Goal: Task Accomplishment & Management: Use online tool/utility

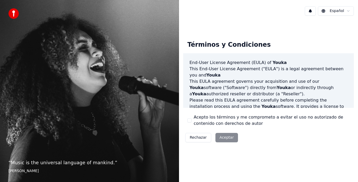
click at [221, 137] on div "Rechazar Aceptar" at bounding box center [211, 138] width 57 height 14
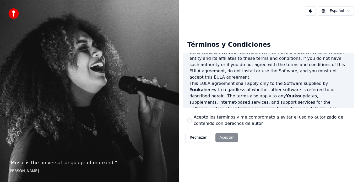
scroll to position [236, 0]
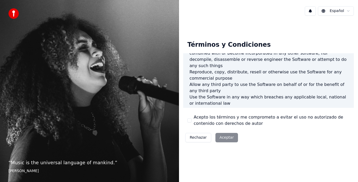
click at [187, 120] on div "Términos y Condiciones End-User License Agreement ([PERSON_NAME]) of Youka This…" at bounding box center [268, 91] width 170 height 108
click at [191, 121] on button "Acepto los términos y me comprometo a evitar el uso no autorizado de contenido …" at bounding box center [189, 121] width 4 height 4
click at [226, 140] on button "Aceptar" at bounding box center [226, 137] width 23 height 9
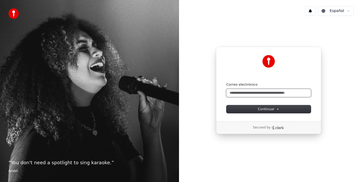
click at [263, 92] on input "Correo electrónico" at bounding box center [268, 93] width 84 height 8
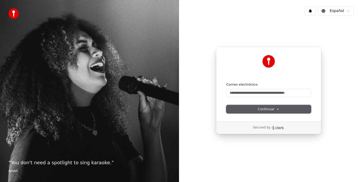
click at [269, 108] on span "Continuar" at bounding box center [268, 109] width 21 height 5
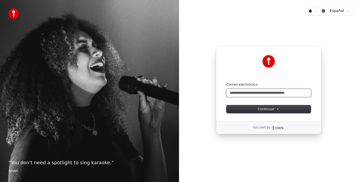
click at [266, 92] on input "Correo electrónico" at bounding box center [268, 93] width 84 height 8
type input "*"
click at [242, 94] on input "Correo electrónico" at bounding box center [268, 93] width 84 height 8
paste input "**********"
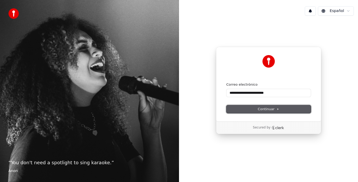
click at [266, 108] on span "Continuar" at bounding box center [268, 109] width 21 height 5
type input "**********"
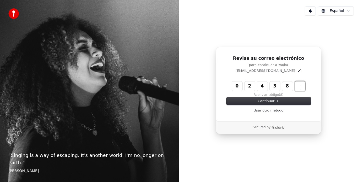
type input "******"
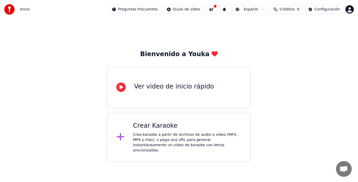
click at [21, 10] on span "Inicio" at bounding box center [25, 9] width 10 height 5
click at [10, 9] on img at bounding box center [9, 9] width 10 height 10
click at [153, 124] on div "Crear Karaoke" at bounding box center [187, 126] width 109 height 8
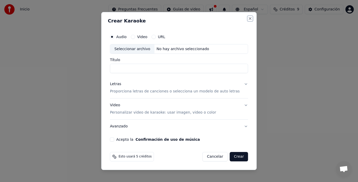
click at [248, 20] on button "Close" at bounding box center [250, 18] width 4 height 4
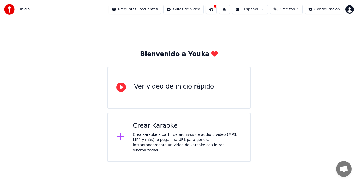
click at [216, 9] on button at bounding box center [210, 9] width 11 height 9
drag, startPoint x: 344, startPoint y: 52, endPoint x: 328, endPoint y: 43, distance: 18.3
click at [344, 52] on div "Bienvenido a Youka Ver video de inicio rápido Crear Karaoke Crea karaoke a part…" at bounding box center [179, 90] width 358 height 143
click at [318, 10] on div "Configuración" at bounding box center [326, 9] width 25 height 5
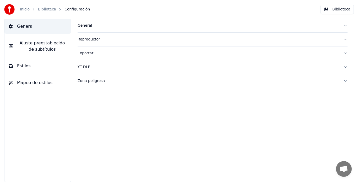
click at [331, 8] on button "Biblioteca" at bounding box center [336, 9] width 33 height 9
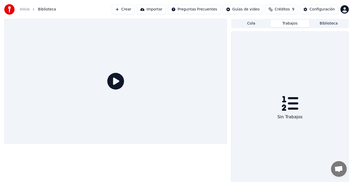
click at [288, 22] on button "Trabajos" at bounding box center [290, 24] width 39 height 8
click at [253, 27] on button "Cola" at bounding box center [251, 24] width 39 height 8
click at [283, 23] on button "Trabajos" at bounding box center [290, 24] width 39 height 8
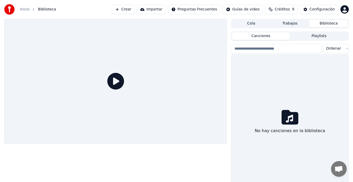
click at [326, 23] on button "Biblioteca" at bounding box center [328, 24] width 39 height 8
click at [23, 8] on link "Inicio" at bounding box center [25, 9] width 10 height 5
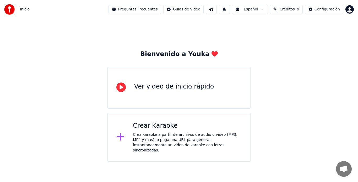
click at [166, 59] on div "Bienvenido a Youka Ver video de inicio rápido Crear Karaoke Crea karaoke a part…" at bounding box center [178, 106] width 143 height 112
click at [349, 10] on html "Inicio Preguntas Frecuentes Guías de video Español Créditos 9 Configuración Bie…" at bounding box center [179, 81] width 358 height 162
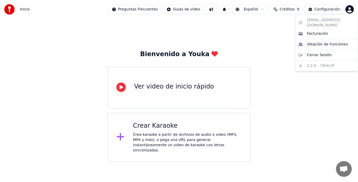
click at [25, 8] on html "Inicio Preguntas Frecuentes Guías de video Español Créditos 9 Configuración Bie…" at bounding box center [179, 81] width 358 height 162
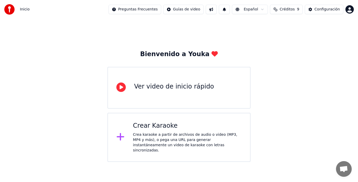
click at [10, 10] on img at bounding box center [9, 9] width 10 height 10
